Goal: Obtain resource: Obtain resource

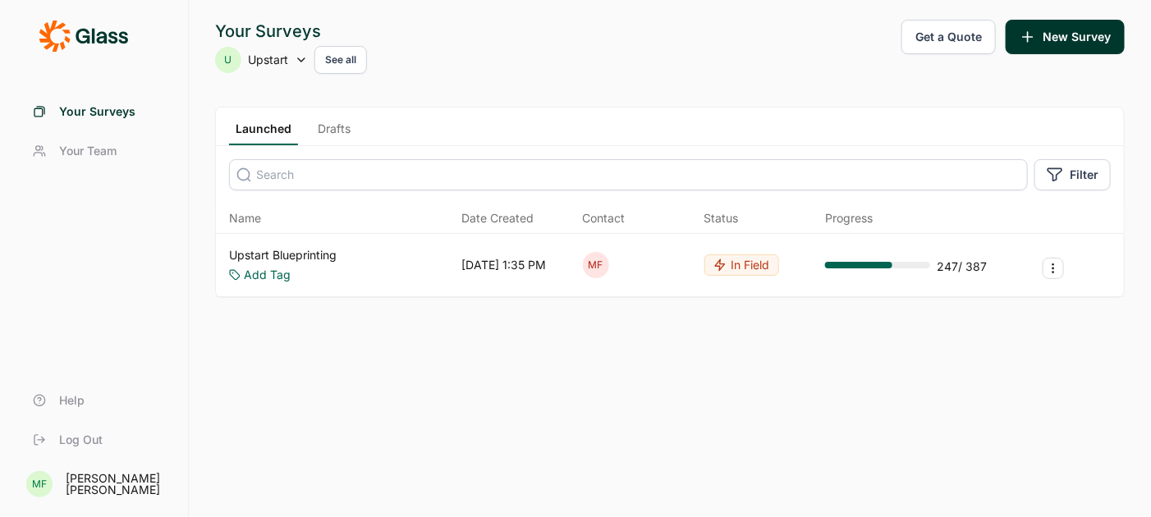
click at [333, 252] on link "Upstart Blueprinting" at bounding box center [283, 255] width 108 height 16
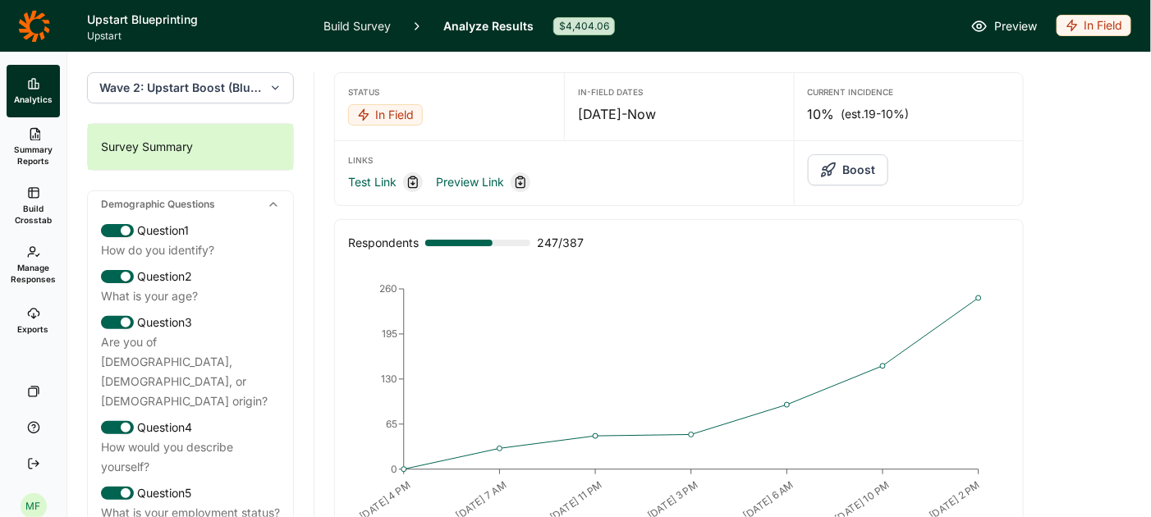
click at [284, 85] on button "Wave 2: Upstart Boost (Blueprint wave)" at bounding box center [190, 87] width 207 height 31
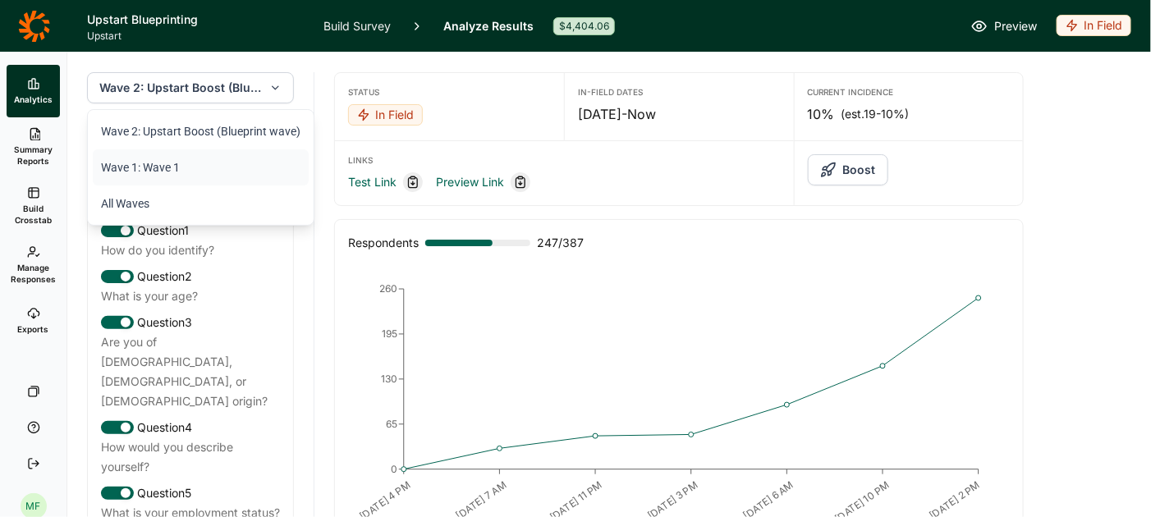
click at [229, 170] on li "Wave 1: Wave 1" at bounding box center [201, 167] width 216 height 36
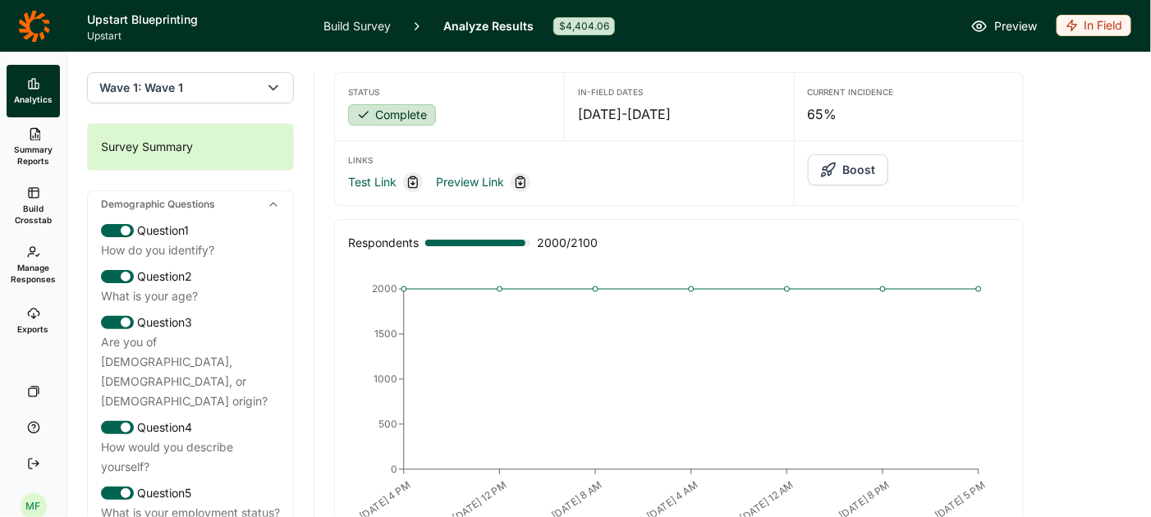
click at [43, 143] on link "Summary Reports" at bounding box center [33, 146] width 53 height 59
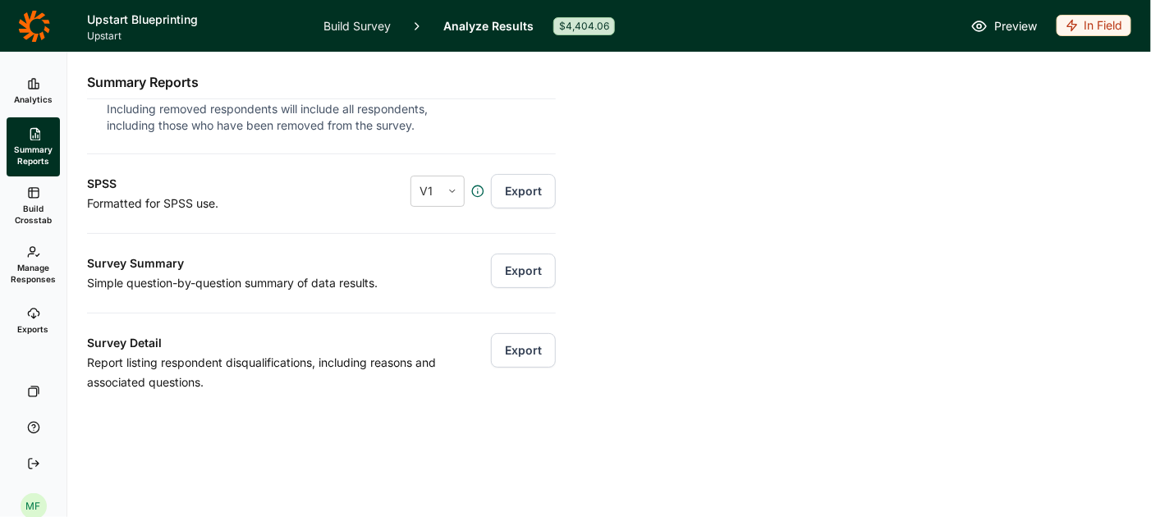
scroll to position [296, 0]
click at [537, 271] on button "Export" at bounding box center [523, 268] width 65 height 34
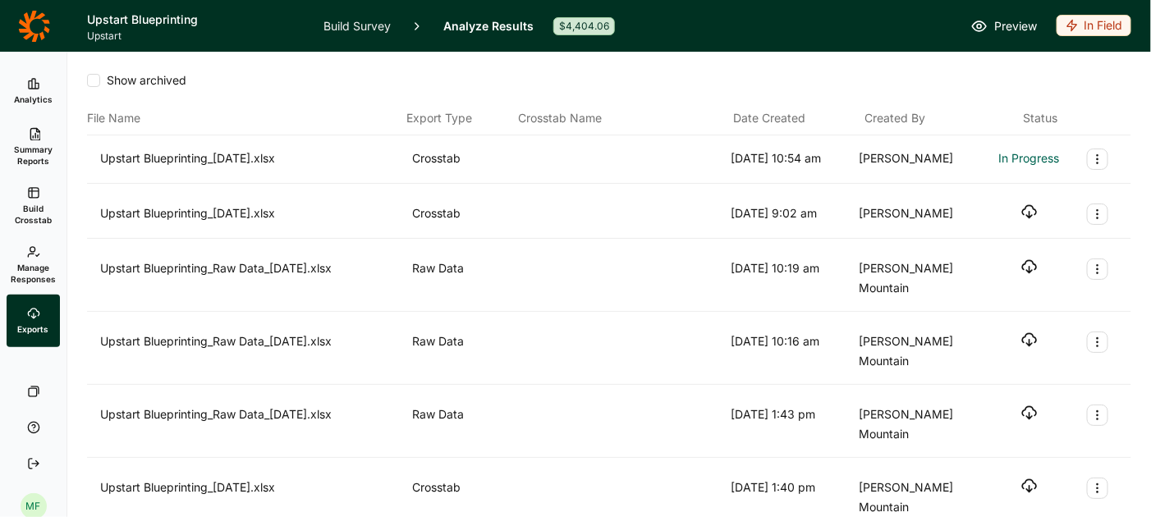
click at [1096, 158] on icon "Export Actions" at bounding box center [1097, 159] width 13 height 13
click at [39, 97] on span "Analytics" at bounding box center [33, 99] width 39 height 11
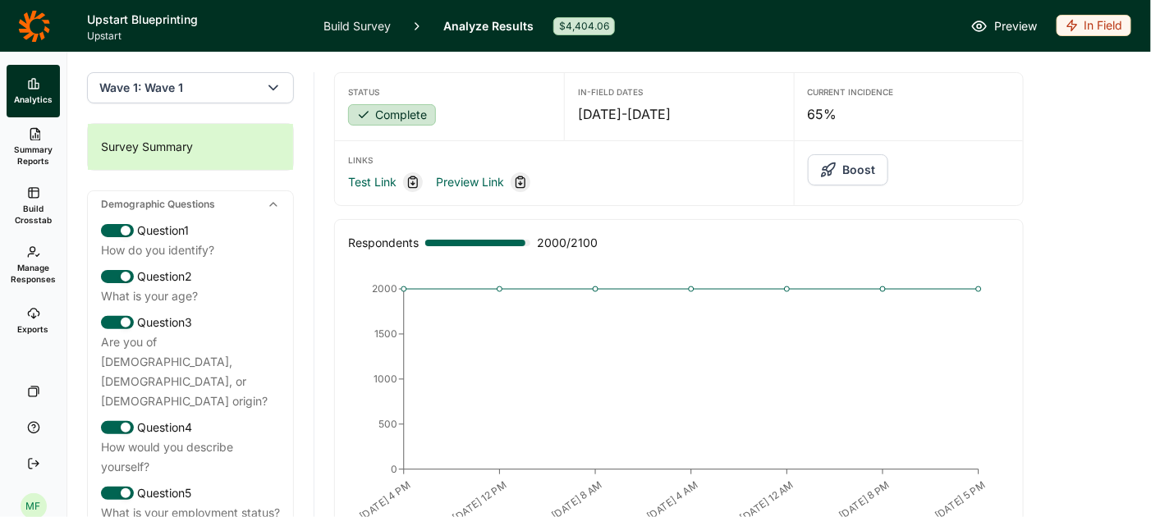
click at [39, 320] on link "Exports" at bounding box center [33, 321] width 53 height 53
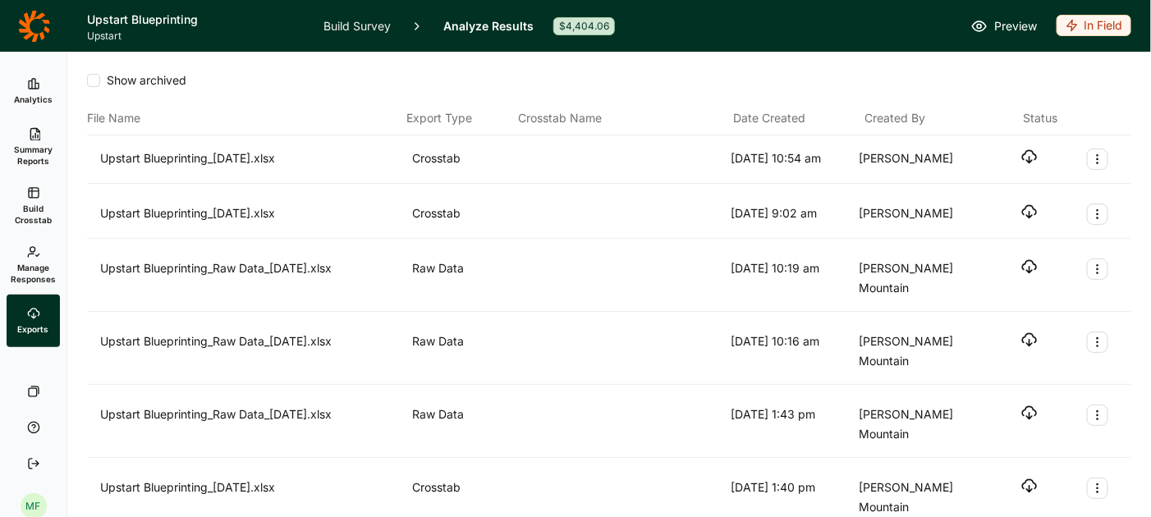
click at [1026, 155] on icon "button" at bounding box center [1029, 157] width 16 height 16
click at [40, 208] on span "Build Crosstab" at bounding box center [33, 214] width 40 height 23
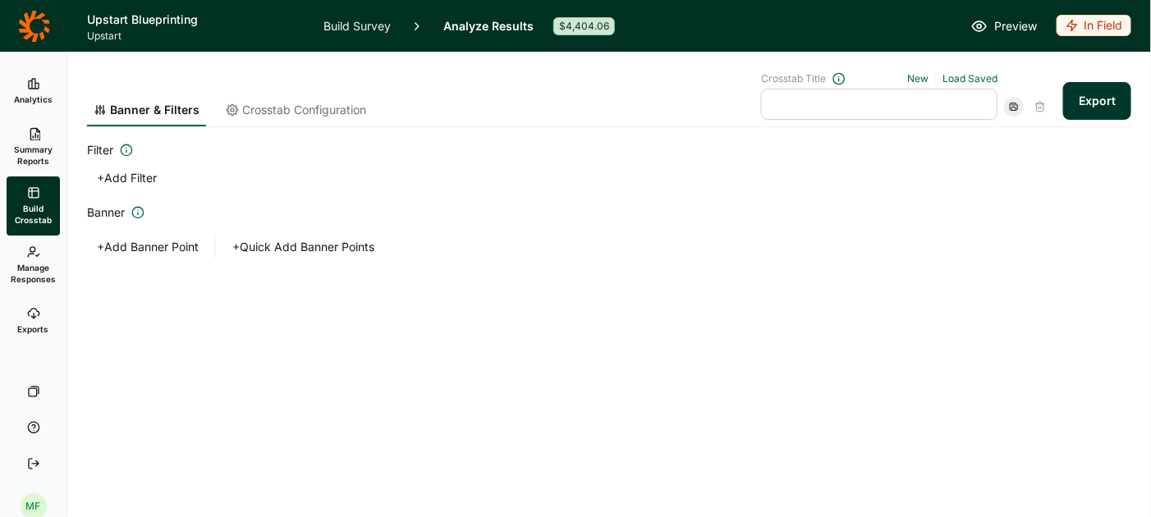
click at [172, 245] on button "+ Add Banner Point" at bounding box center [147, 247] width 121 height 23
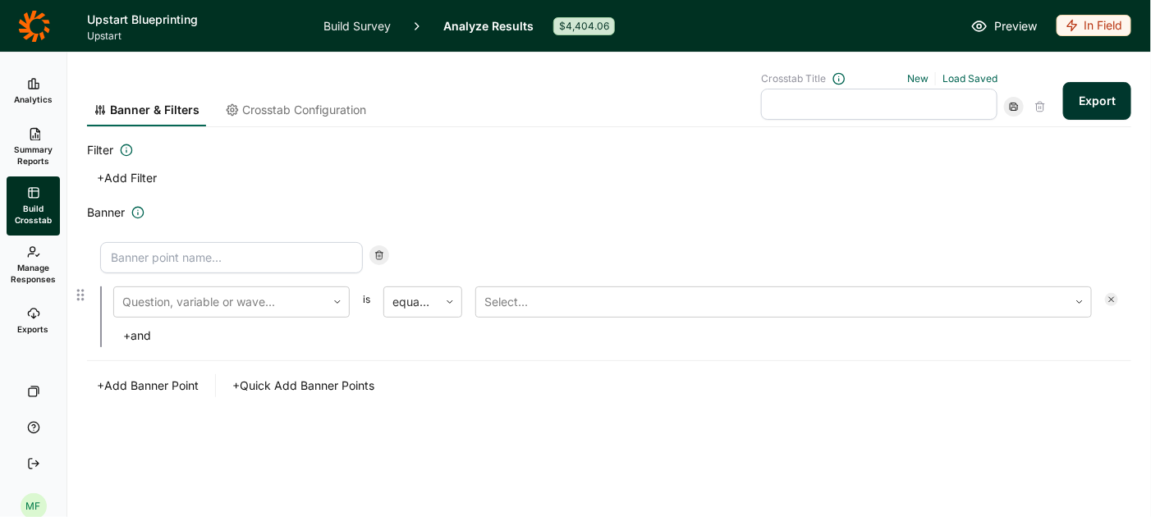
click at [321, 245] on input at bounding box center [231, 257] width 263 height 31
type input "Wave 1"
click at [342, 297] on div at bounding box center [337, 302] width 23 height 10
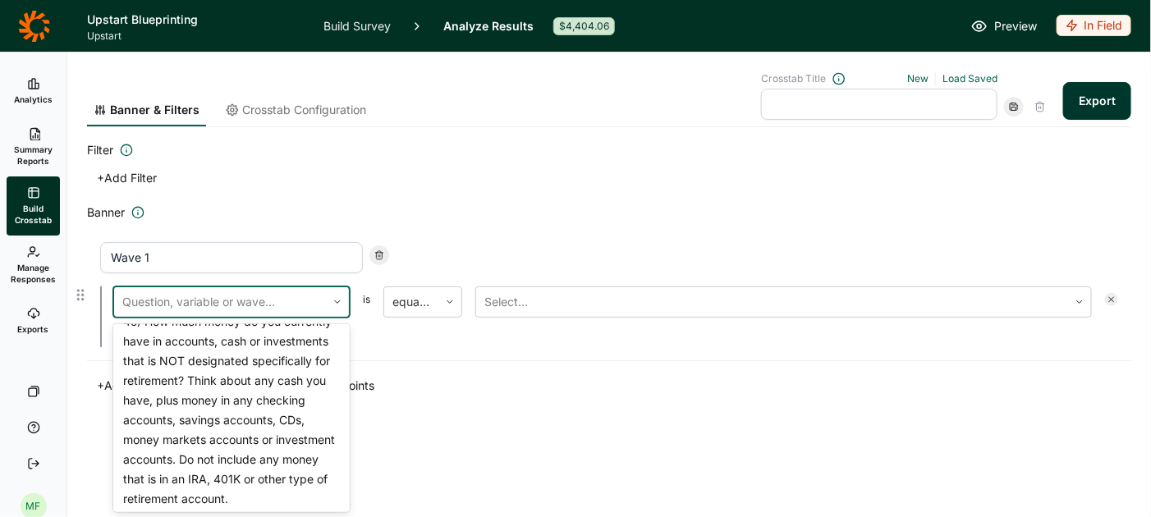
scroll to position [4306, 0]
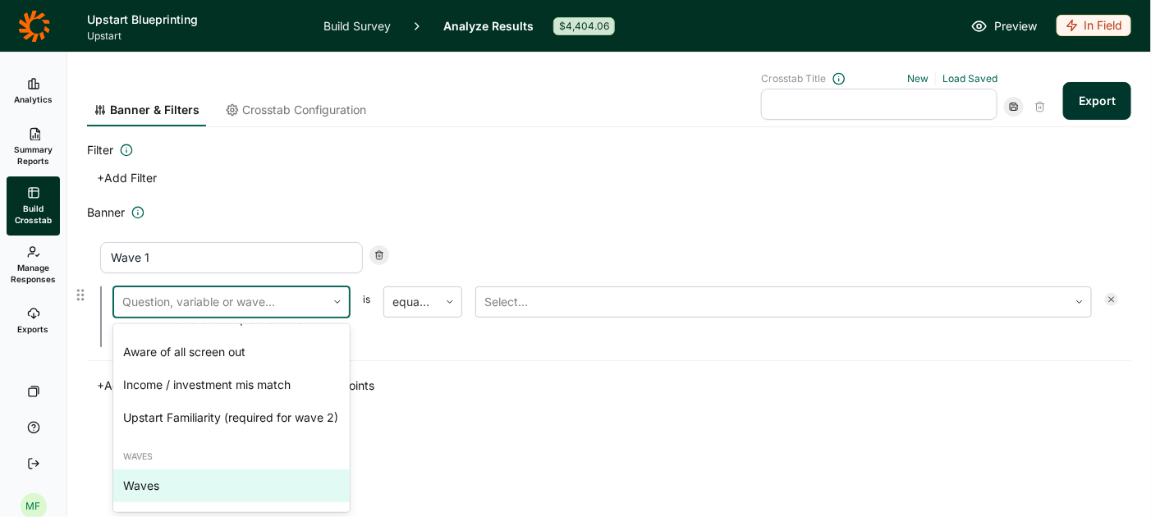
click at [197, 485] on div "Waves" at bounding box center [231, 485] width 236 height 33
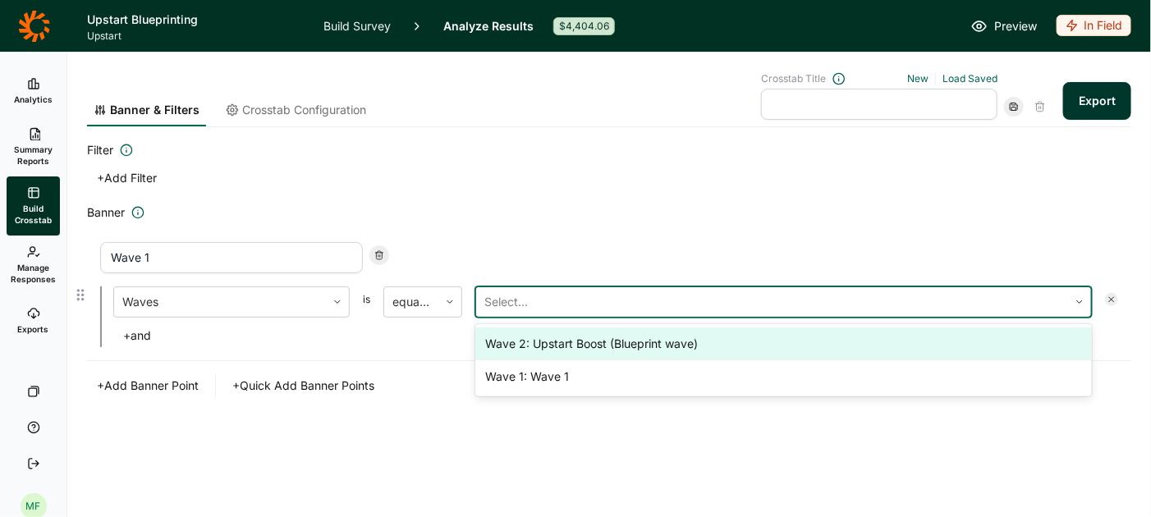
click at [527, 304] on div at bounding box center [771, 302] width 575 height 23
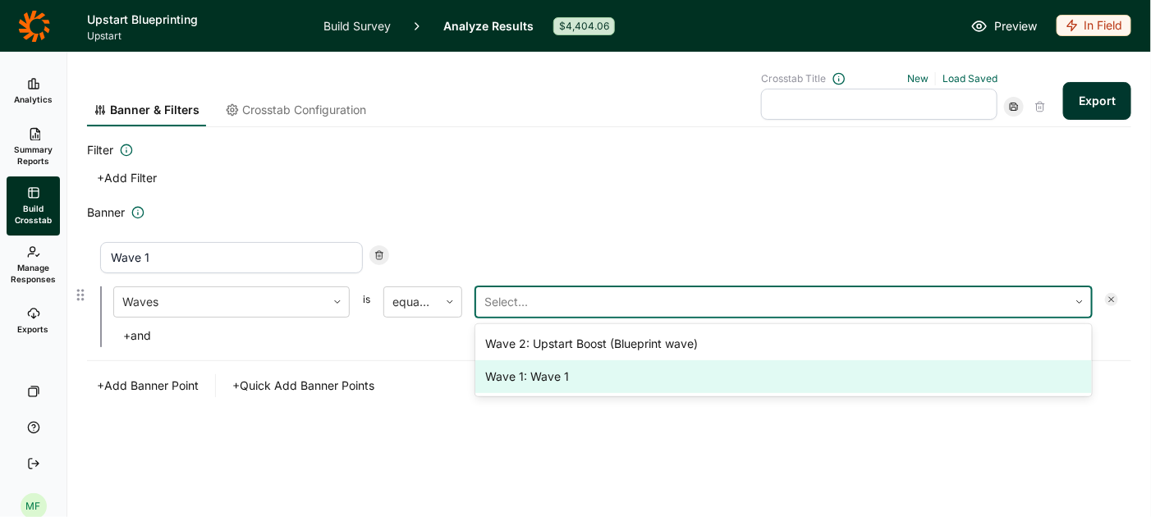
click at [523, 370] on div "Wave 1: Wave 1" at bounding box center [783, 376] width 616 height 33
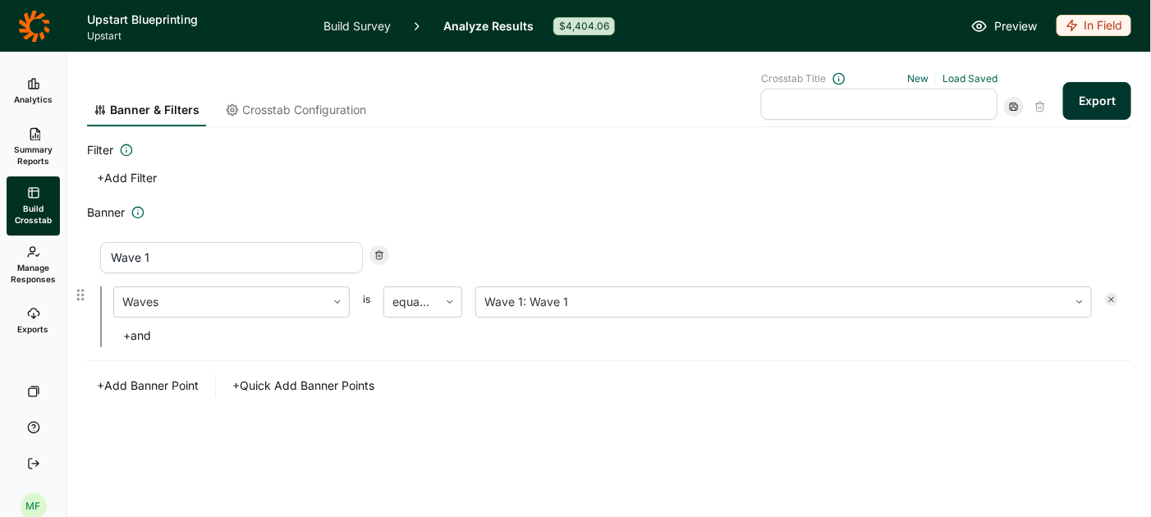
click at [191, 386] on button "+ Add Banner Point" at bounding box center [147, 385] width 121 height 23
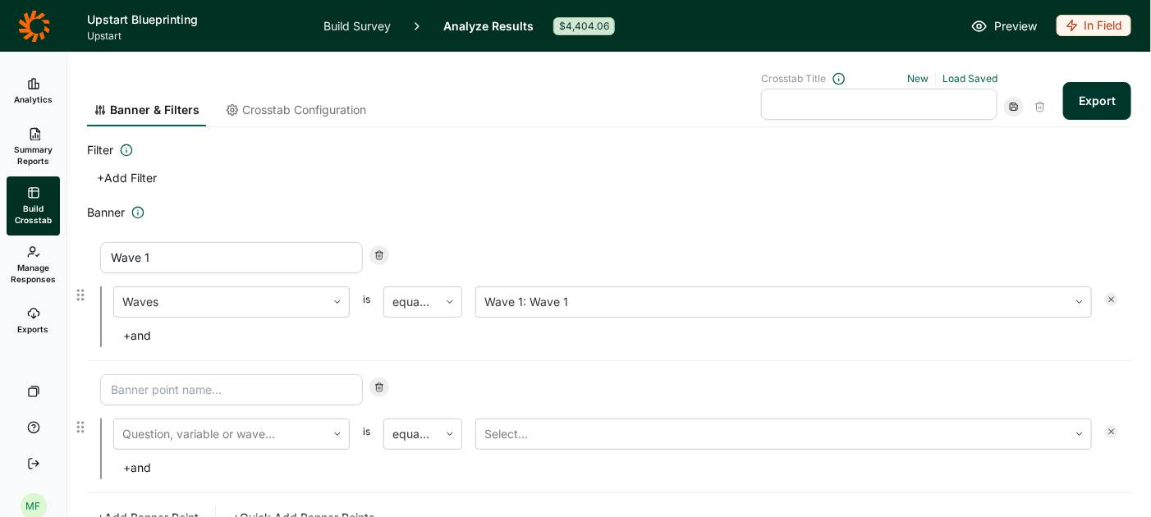
click at [212, 386] on input at bounding box center [231, 389] width 263 height 31
type input "W"
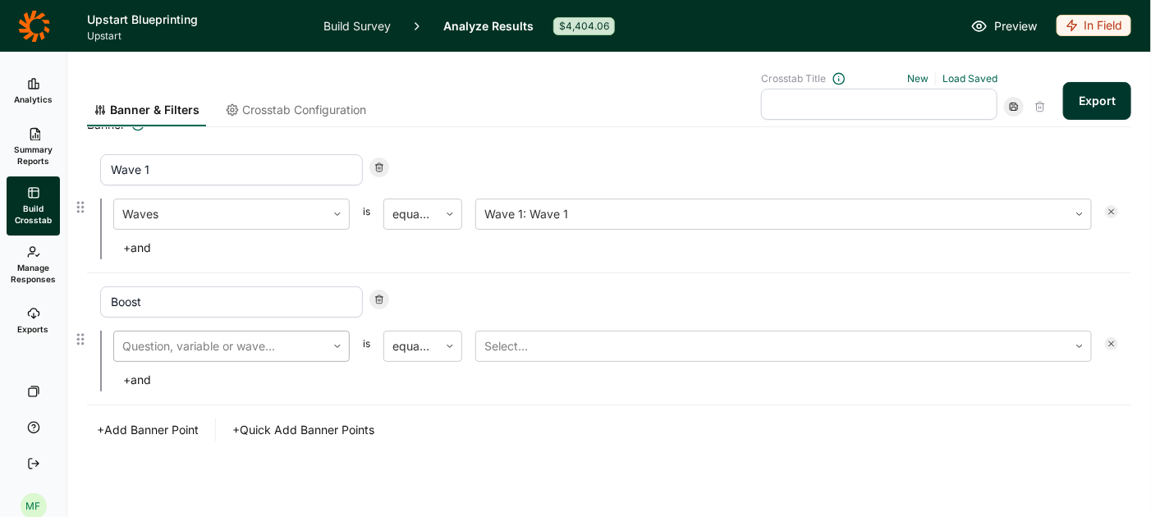
type input "Boost"
click at [307, 345] on div at bounding box center [219, 346] width 195 height 23
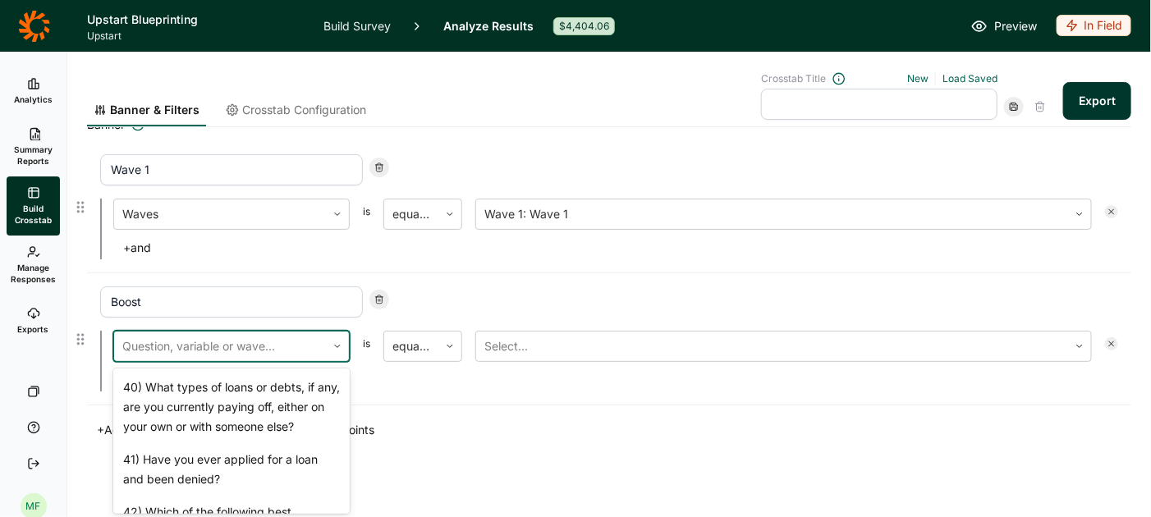
scroll to position [4348, 0]
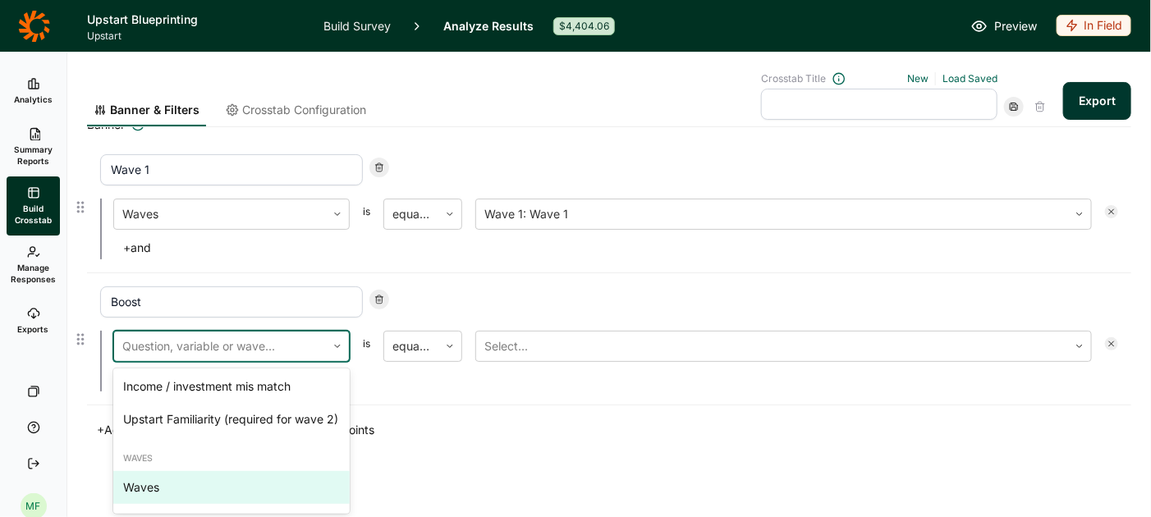
click at [214, 488] on div "Waves" at bounding box center [231, 487] width 236 height 33
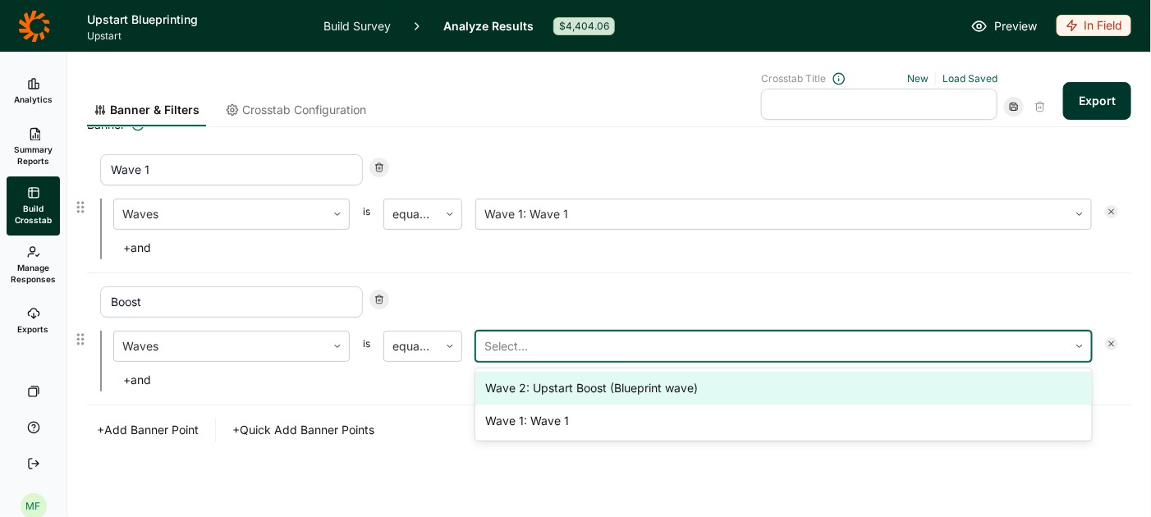
click at [525, 344] on div at bounding box center [771, 346] width 575 height 23
click at [534, 387] on div "Wave 2: Upstart Boost (Blueprint wave)" at bounding box center [783, 388] width 616 height 33
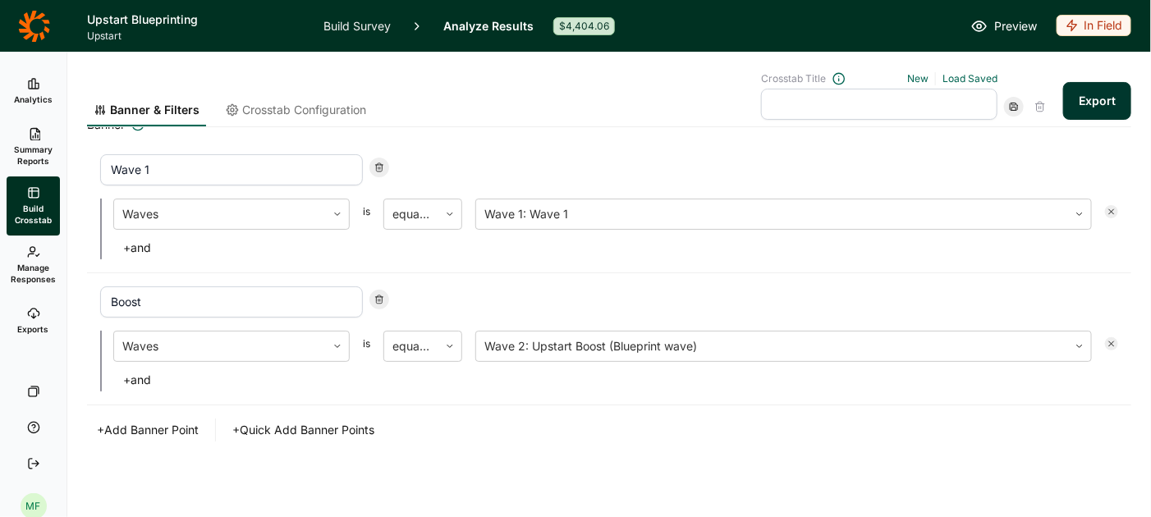
click at [1097, 104] on button "Export" at bounding box center [1097, 101] width 68 height 38
click at [1009, 472] on link "download your file here" at bounding box center [1000, 471] width 129 height 13
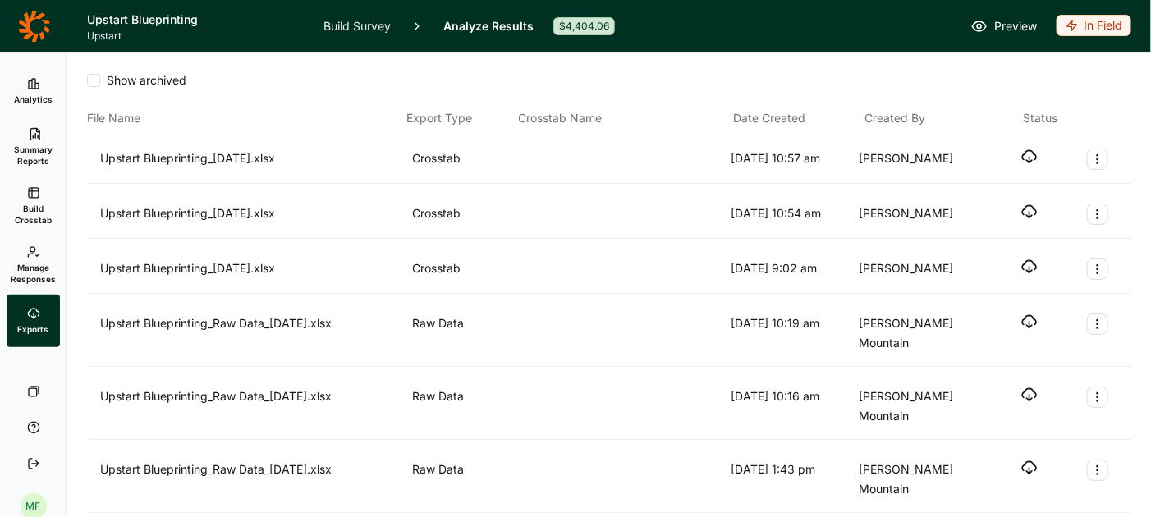
click at [1031, 154] on icon "button" at bounding box center [1029, 157] width 16 height 16
